Goal: Use online tool/utility: Utilize a website feature to perform a specific function

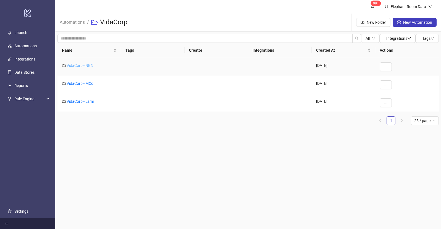
click at [83, 65] on link "VidaCorp - NBN" at bounding box center [80, 65] width 27 height 4
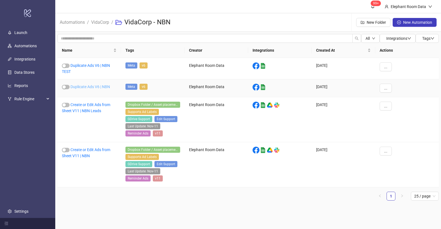
click at [96, 86] on link "Duplicate Ads V6 | NBN" at bounding box center [90, 87] width 40 height 4
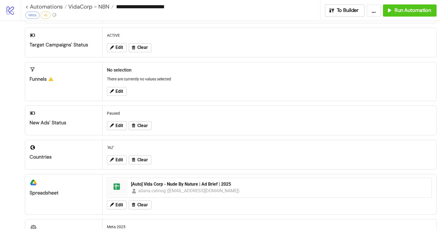
scroll to position [98, 0]
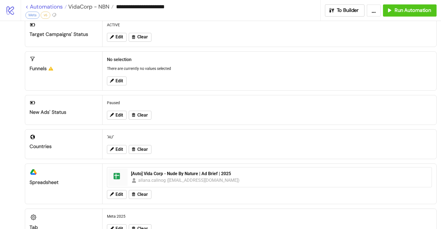
click at [54, 7] on link "< Automations" at bounding box center [45, 7] width 41 height 6
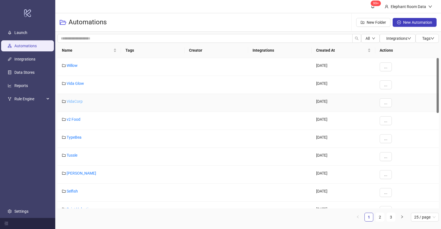
click at [75, 103] on link "VidaCorp" at bounding box center [75, 101] width 16 height 4
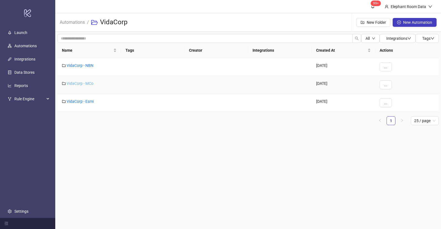
click at [83, 85] on link "VidaCorp - MCo" at bounding box center [80, 83] width 27 height 4
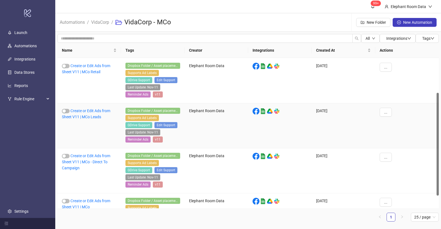
scroll to position [69, 0]
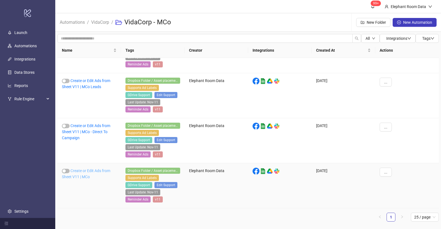
click at [91, 171] on link "Create or Edit Ads from Sheet V11 | MCo" at bounding box center [86, 174] width 48 height 11
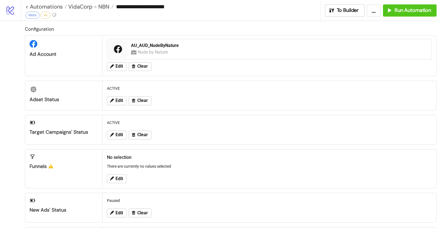
type input "**********"
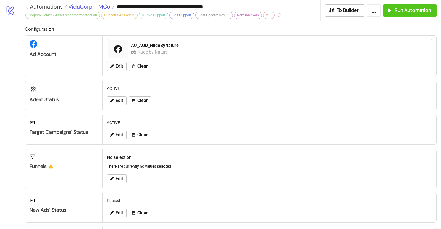
click at [97, 8] on span "VidaCorp - MCo" at bounding box center [88, 6] width 43 height 7
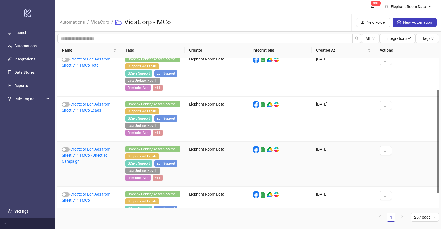
scroll to position [69, 0]
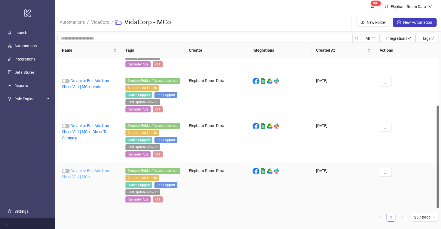
click at [99, 171] on link "Create or Edit Ads from Sheet V11 | MCo" at bounding box center [86, 174] width 48 height 11
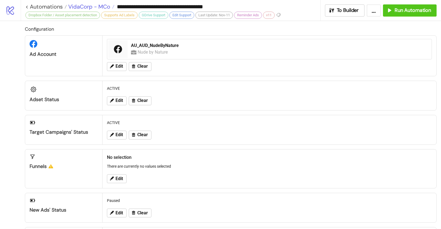
click at [96, 8] on span "VidaCorp - MCo" at bounding box center [88, 6] width 43 height 7
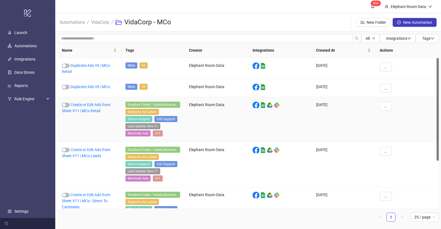
scroll to position [69, 0]
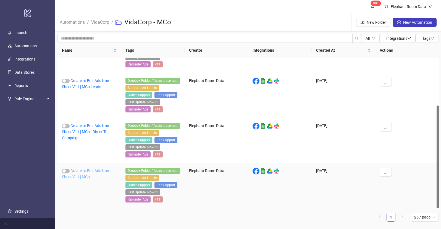
click at [98, 171] on link "Create or Edit Ads from Sheet V11 | MCo" at bounding box center [86, 174] width 48 height 11
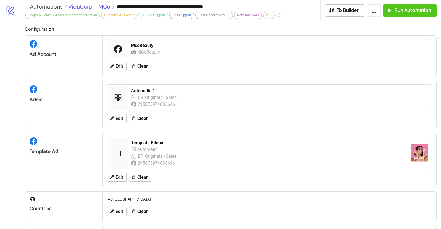
click at [100, 6] on span "VidaCorp - MCo" at bounding box center [88, 6] width 43 height 7
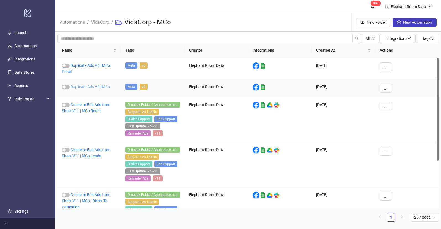
click at [103, 85] on link "Duplicate Ads V6 | MCo" at bounding box center [90, 87] width 40 height 4
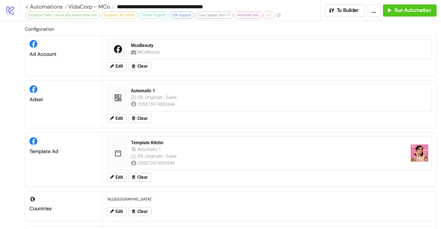
type input "**********"
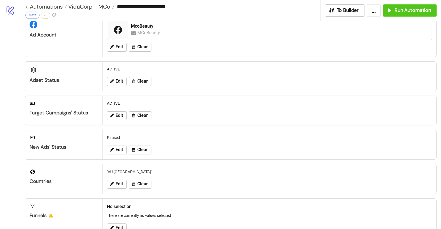
scroll to position [14, 0]
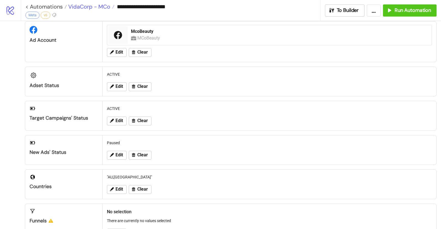
click at [88, 7] on span "VidaCorp - MCo" at bounding box center [88, 6] width 43 height 7
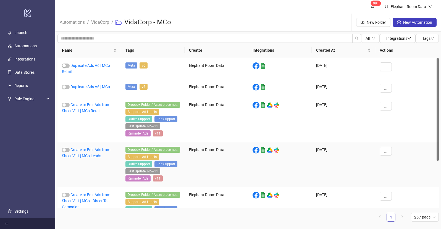
scroll to position [69, 0]
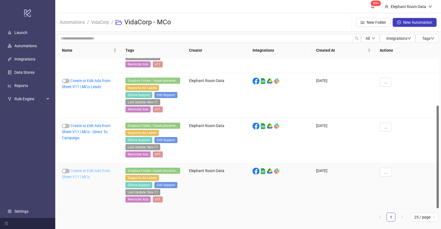
click at [106, 171] on link "Create or Edit Ads from Sheet V11 | MCo" at bounding box center [86, 174] width 48 height 11
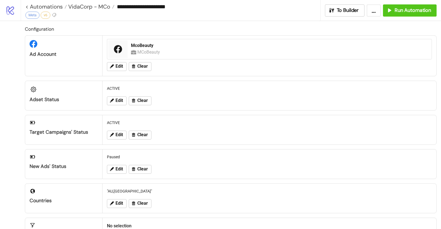
type input "**********"
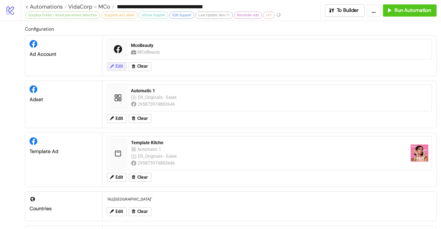
click at [119, 68] on span "Edit" at bounding box center [119, 66] width 7 height 5
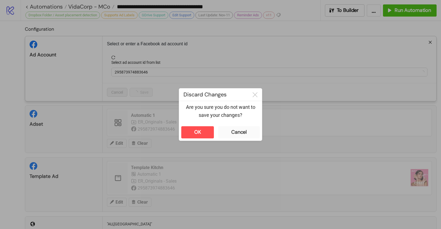
click at [235, 109] on div "**********" at bounding box center [220, 114] width 441 height 229
click at [207, 133] on button "OK" at bounding box center [197, 132] width 33 height 12
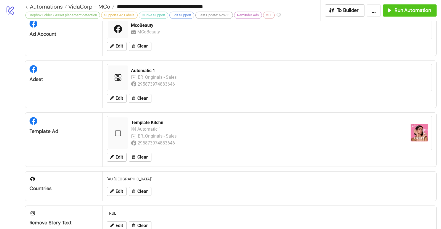
scroll to position [20, 0]
click at [116, 99] on span "Edit" at bounding box center [119, 98] width 7 height 5
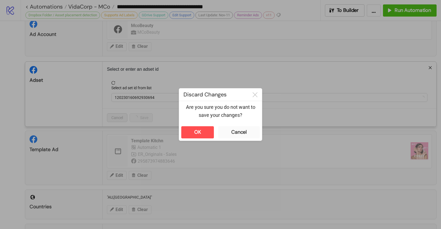
click at [192, 134] on div "**********" at bounding box center [220, 114] width 441 height 229
click at [202, 129] on button "OK" at bounding box center [197, 132] width 33 height 12
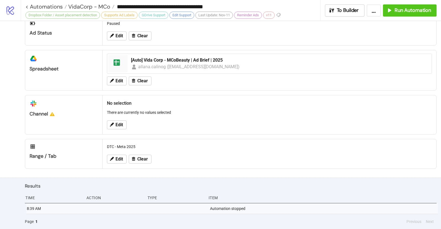
scroll to position [245, 0]
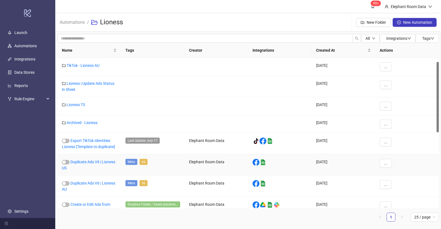
scroll to position [8, 0]
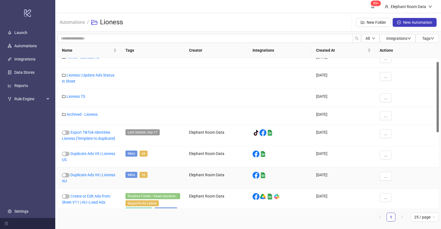
click at [103, 177] on link "Duplicate Ads V6 | Lioness AU" at bounding box center [88, 178] width 53 height 11
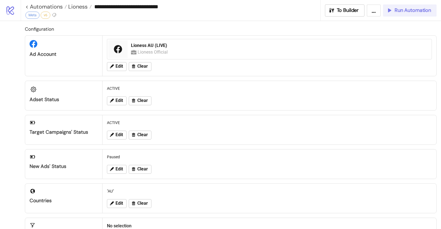
click at [399, 16] on button "Run Automation" at bounding box center [410, 10] width 54 height 12
click at [80, 7] on span "Lioness" at bounding box center [77, 6] width 21 height 7
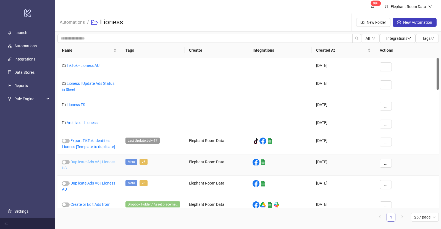
click at [104, 163] on link "Duplicate Ads V6 | Lioness US" at bounding box center [88, 165] width 53 height 11
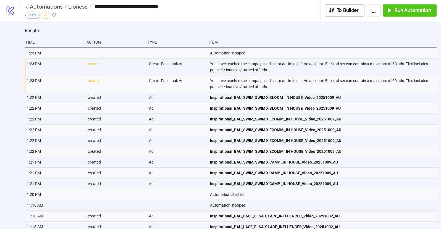
scroll to position [352, 0]
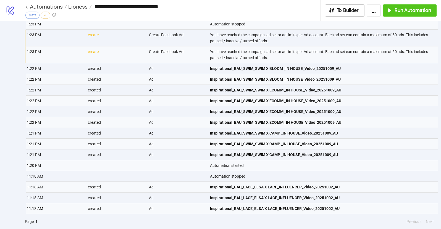
type input "**********"
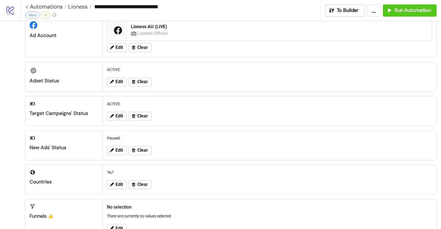
scroll to position [10, 0]
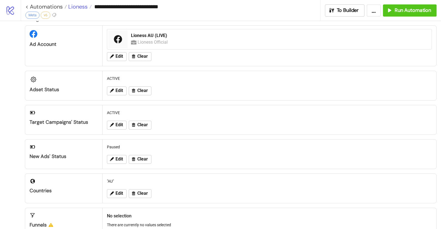
click at [78, 5] on span "Lioness" at bounding box center [77, 6] width 21 height 7
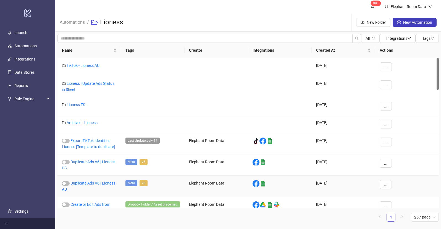
scroll to position [6, 0]
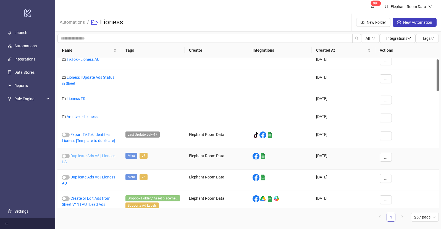
click at [106, 157] on link "Duplicate Ads V6 | Lioness US" at bounding box center [88, 159] width 53 height 11
